Goal: Task Accomplishment & Management: Manage account settings

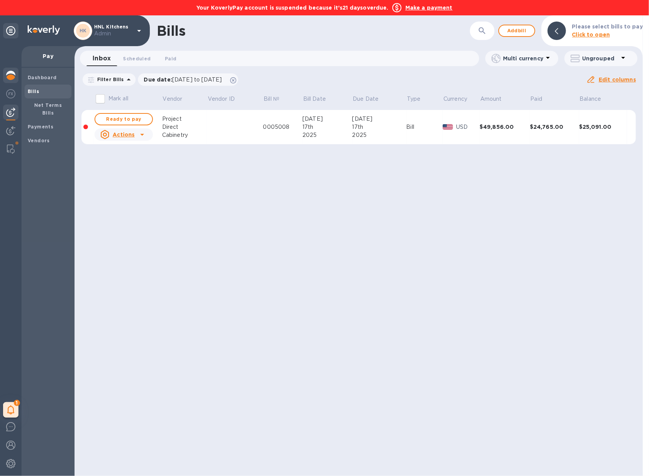
click at [15, 77] on img at bounding box center [10, 75] width 9 height 9
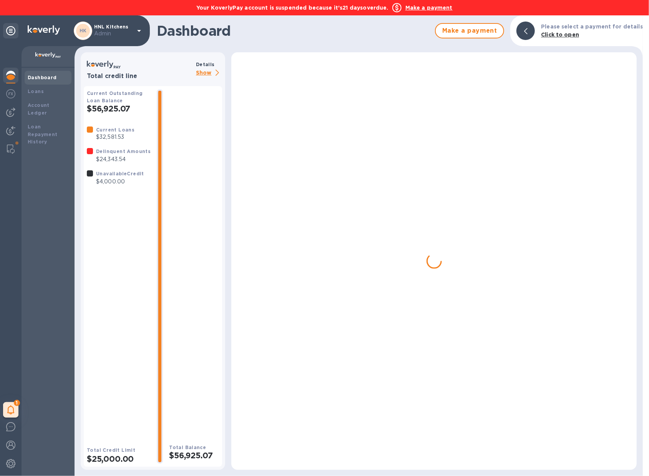
click at [15, 77] on img at bounding box center [10, 75] width 9 height 9
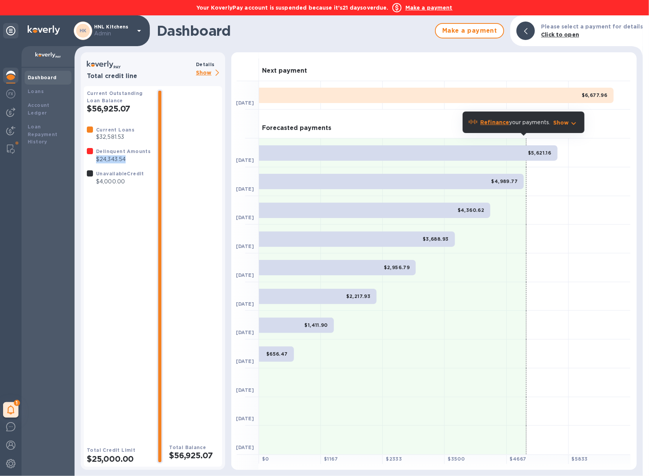
drag, startPoint x: 126, startPoint y: 160, endPoint x: 95, endPoint y: 163, distance: 31.6
click at [95, 163] on div "Delinquent Amounts $24,343.54" at bounding box center [124, 155] width 58 height 19
copy p "$24,343.54"
click at [55, 108] on div "Account Ledger" at bounding box center [48, 108] width 41 height 15
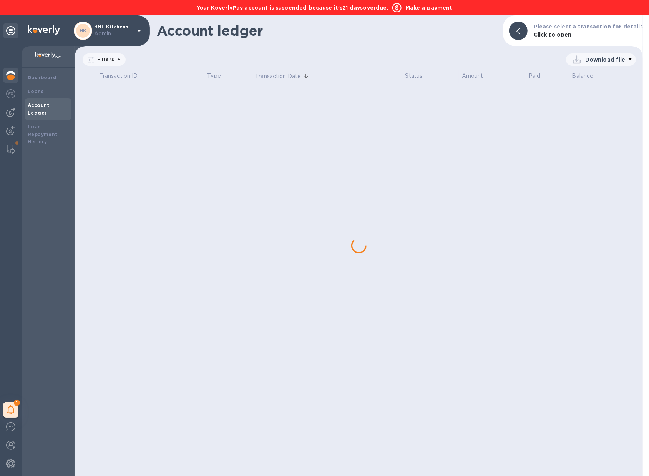
click at [55, 108] on div "Account Ledger" at bounding box center [48, 108] width 41 height 15
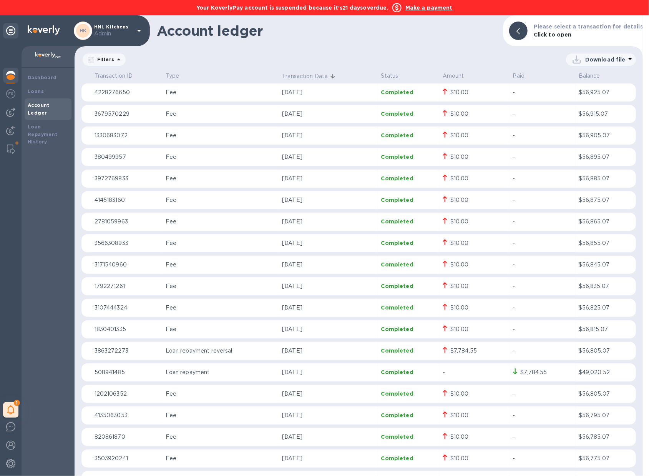
click at [12, 73] on img at bounding box center [10, 75] width 9 height 9
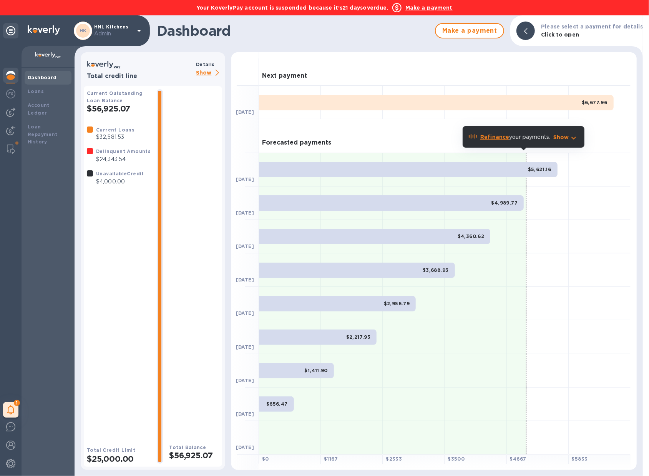
click at [487, 138] on b "Refinance" at bounding box center [494, 137] width 29 height 6
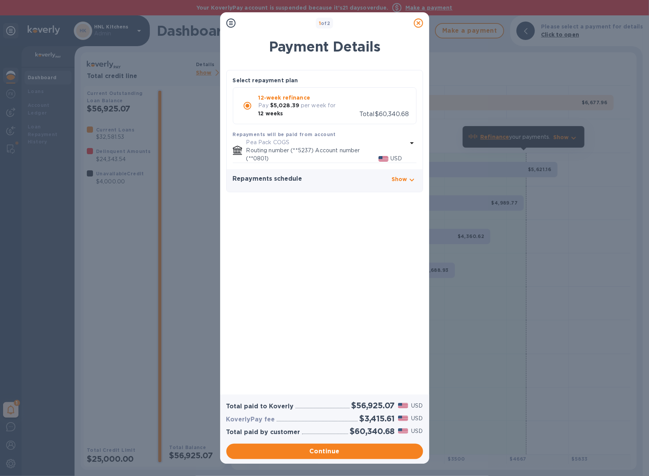
click at [417, 23] on icon at bounding box center [418, 22] width 9 height 9
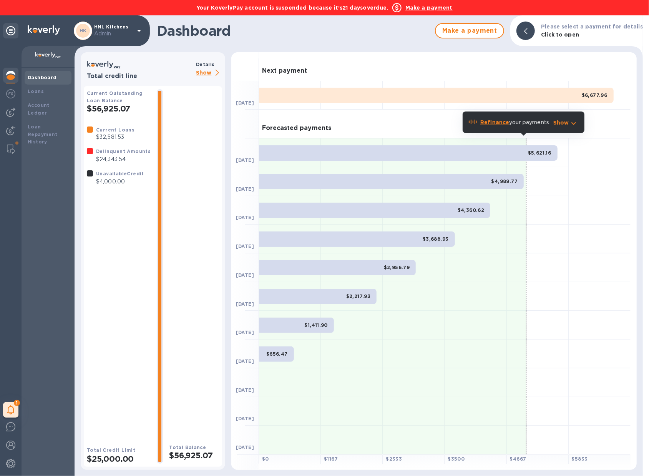
click at [493, 125] on b "Refinance" at bounding box center [494, 122] width 29 height 6
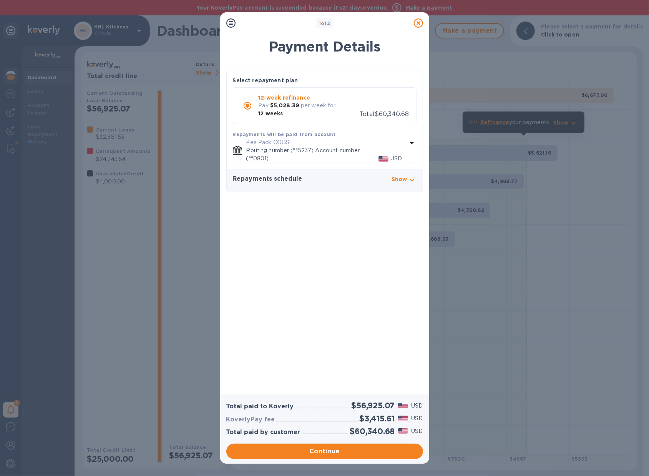
click at [419, 25] on icon at bounding box center [418, 22] width 9 height 9
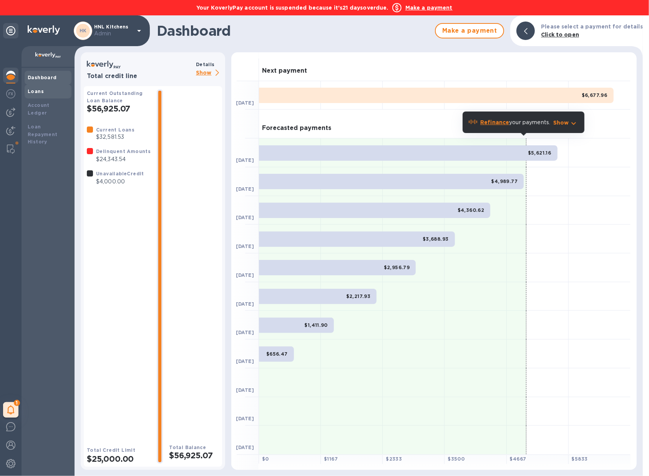
click at [59, 91] on div "Loans" at bounding box center [48, 92] width 41 height 8
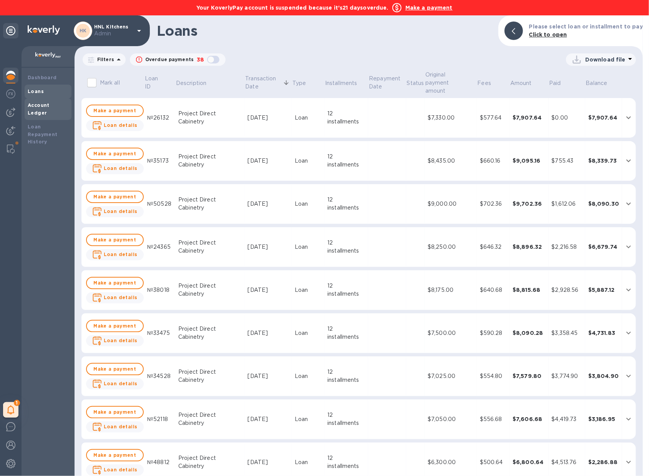
click at [71, 104] on div "Account Ledger" at bounding box center [48, 109] width 47 height 22
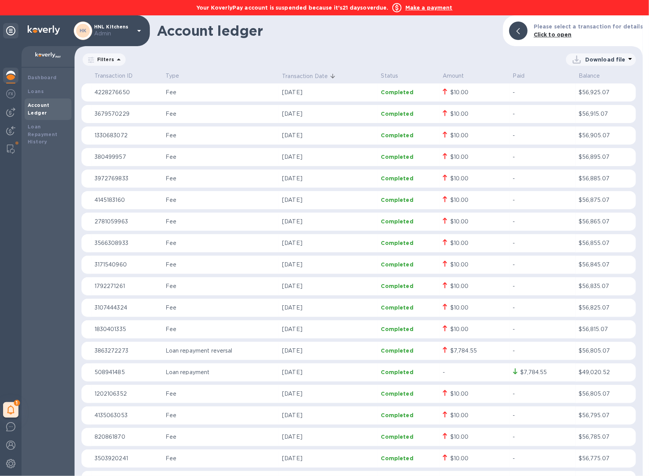
click at [11, 75] on img at bounding box center [10, 75] width 9 height 9
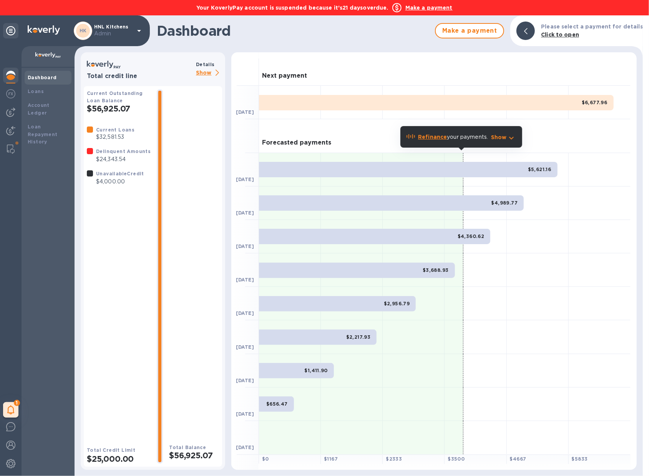
click at [437, 136] on b "Refinance" at bounding box center [432, 137] width 29 height 6
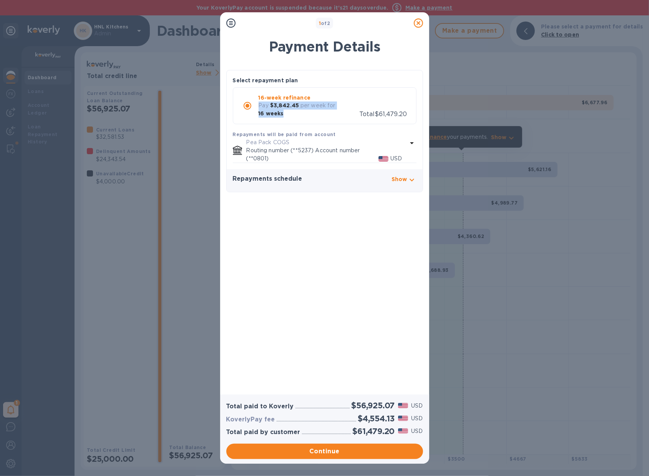
drag, startPoint x: 259, startPoint y: 106, endPoint x: 287, endPoint y: 116, distance: 29.2
click at [287, 116] on div "Pay $3,842.45 per week for 16 weeks" at bounding box center [309, 109] width 101 height 16
copy div "Pay $3,842.45 per week for 16 weeks"
click at [418, 26] on icon at bounding box center [418, 22] width 9 height 9
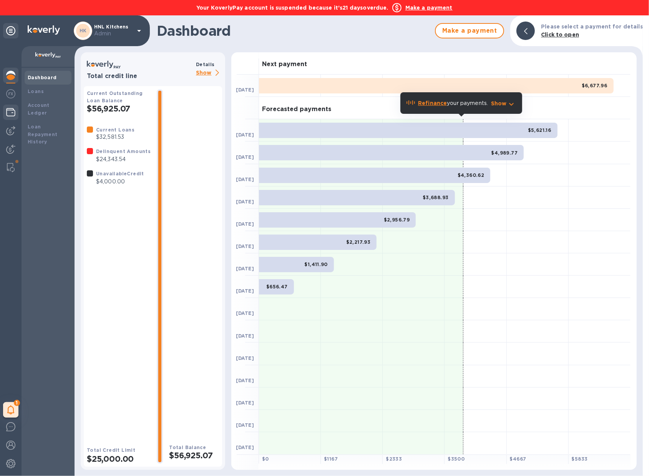
click at [12, 109] on img at bounding box center [10, 112] width 9 height 9
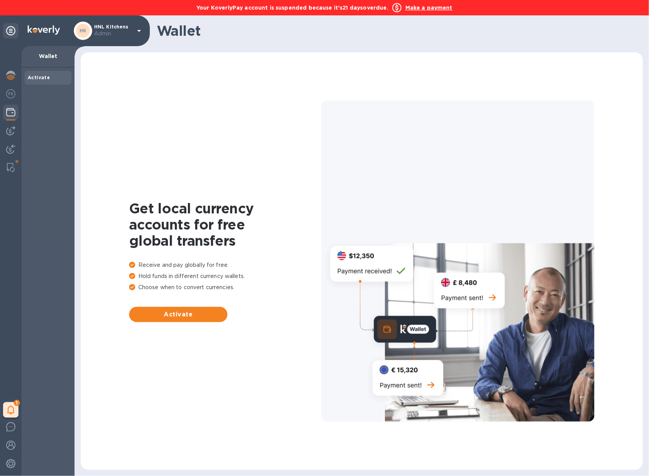
click at [53, 78] on div "Activate" at bounding box center [48, 78] width 41 height 8
click at [209, 311] on span "Activate" at bounding box center [178, 314] width 86 height 9
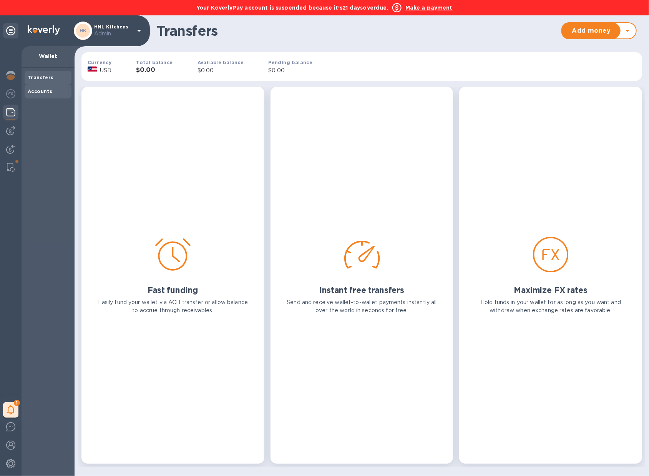
click at [42, 92] on b "Accounts" at bounding box center [40, 91] width 25 height 6
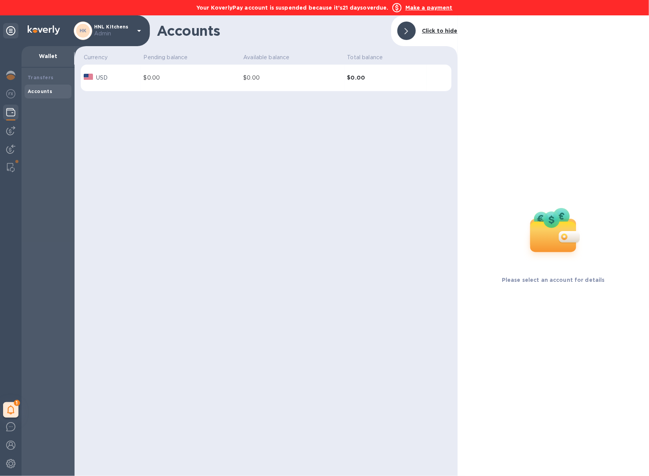
click at [8, 115] on img at bounding box center [10, 112] width 9 height 9
click at [416, 28] on div at bounding box center [406, 31] width 18 height 18
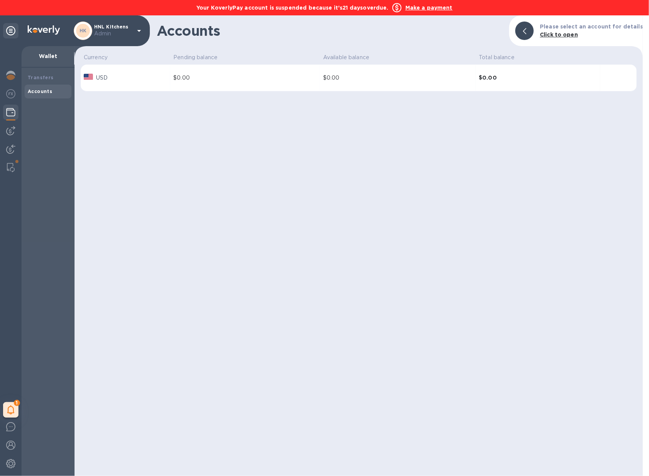
click at [169, 80] on div "USD" at bounding box center [125, 77] width 86 height 11
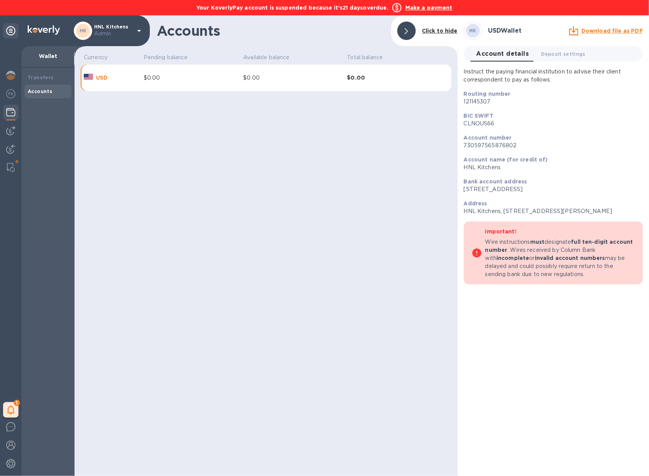
click at [227, 88] on td "$0.00" at bounding box center [191, 78] width 100 height 27
click at [49, 74] on div "Transfers" at bounding box center [48, 78] width 41 height 8
